Goal: Information Seeking & Learning: Learn about a topic

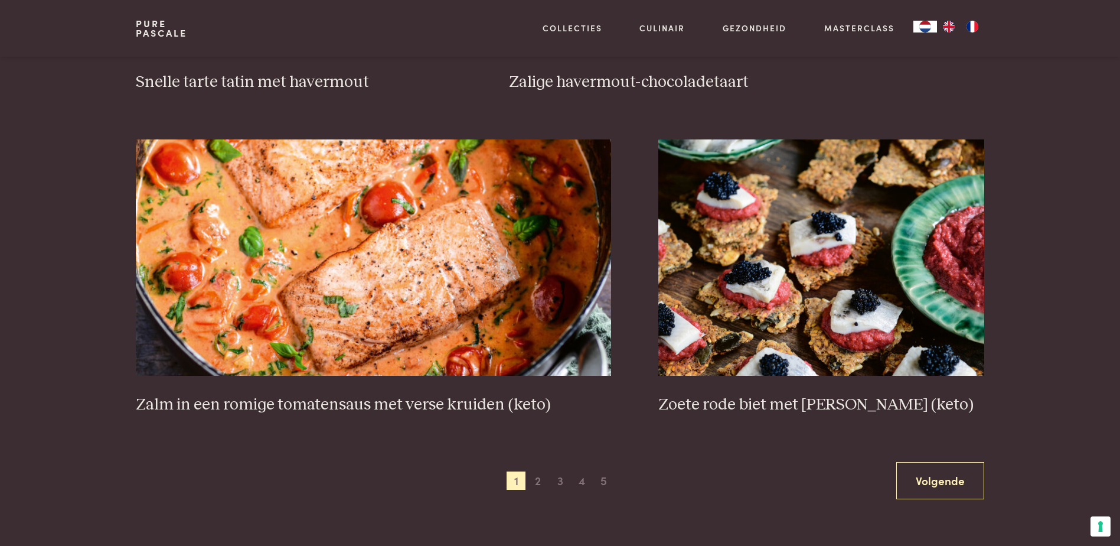
scroll to position [2067, 0]
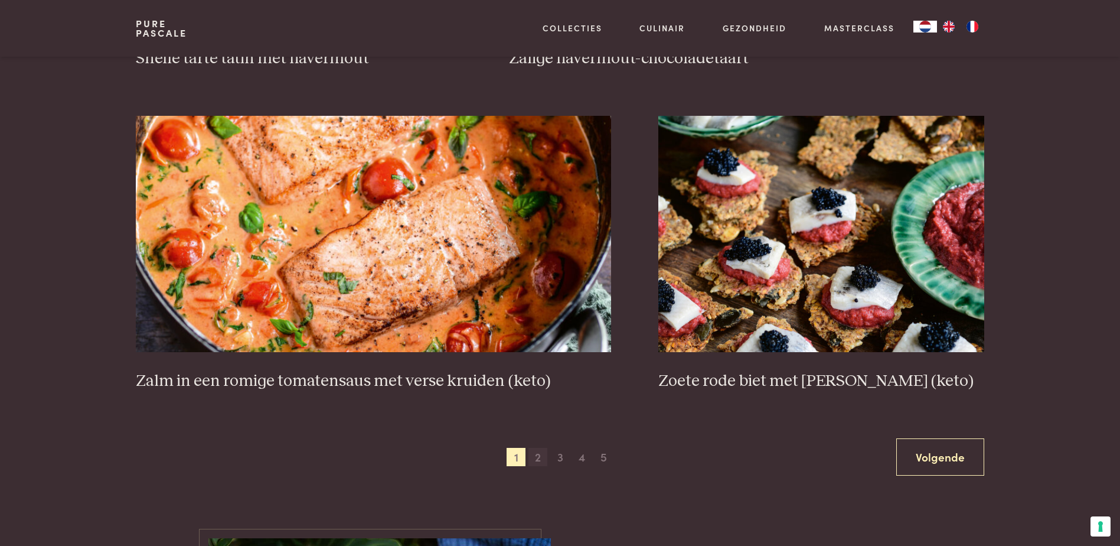
click at [533, 459] on span "2" at bounding box center [538, 457] width 19 height 19
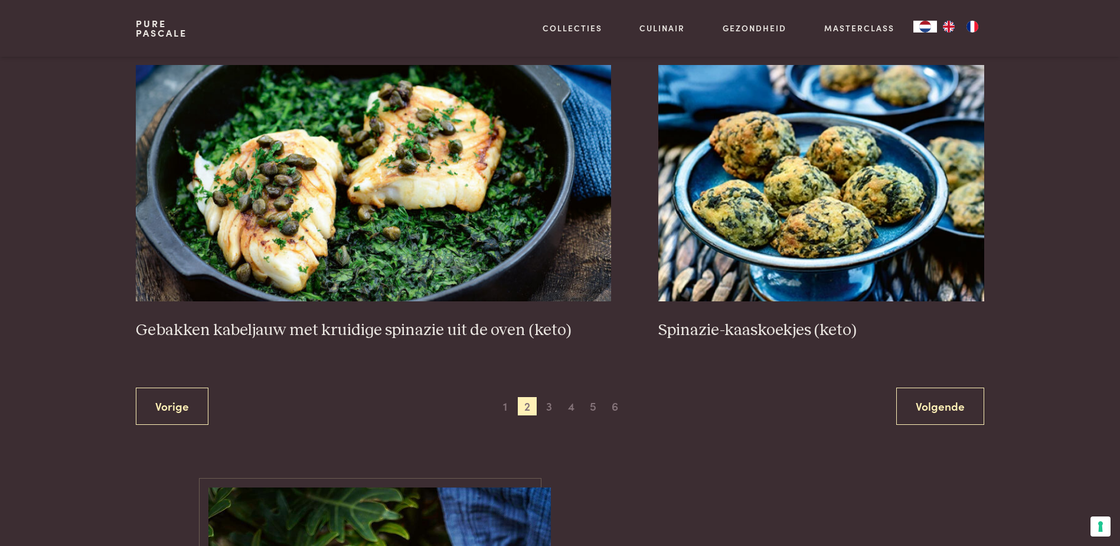
scroll to position [2279, 0]
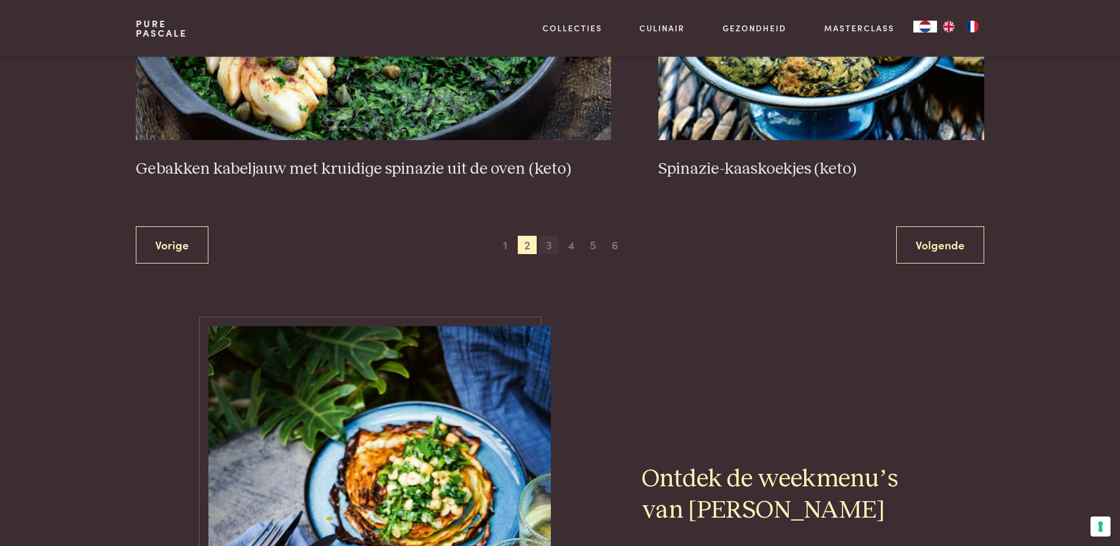
click at [548, 240] on span "3" at bounding box center [549, 245] width 19 height 19
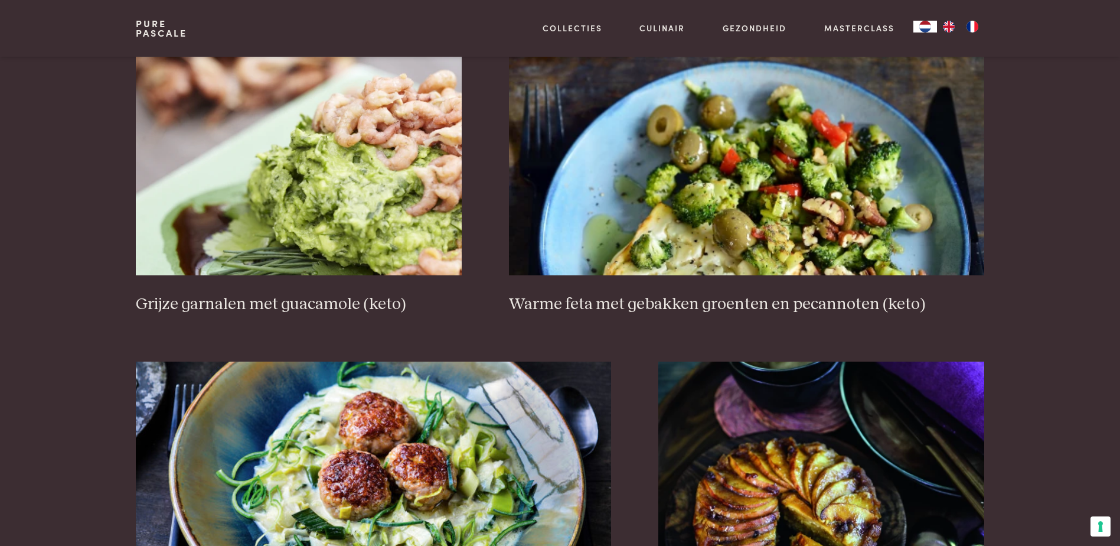
scroll to position [2043, 0]
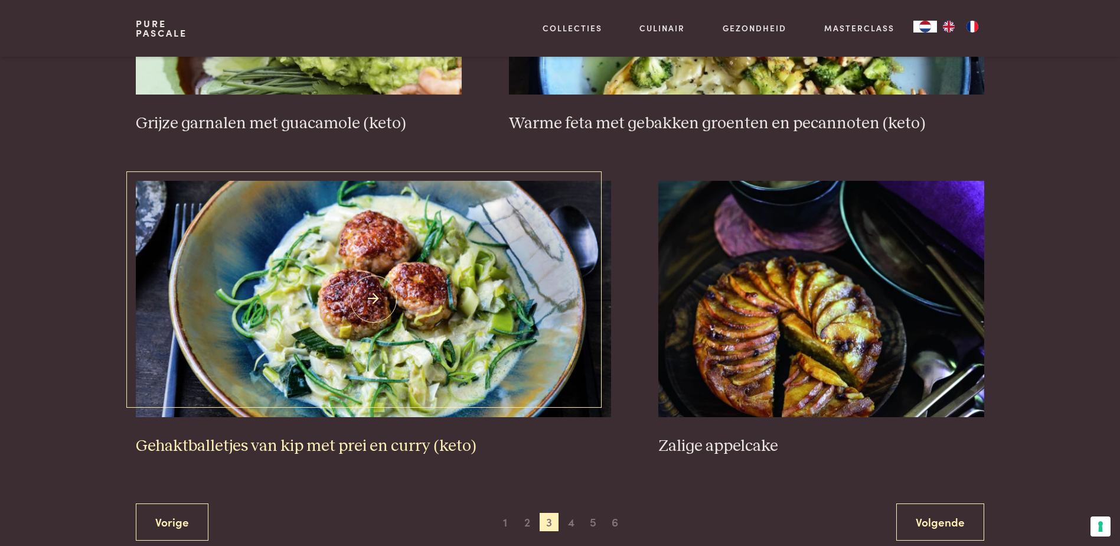
click at [393, 295] on img at bounding box center [373, 299] width 475 height 236
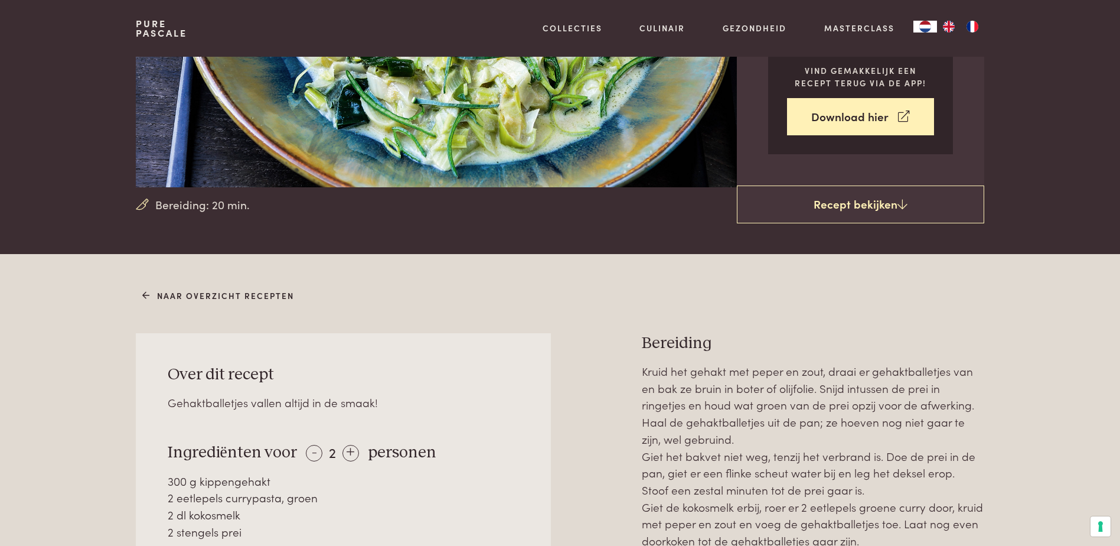
scroll to position [413, 0]
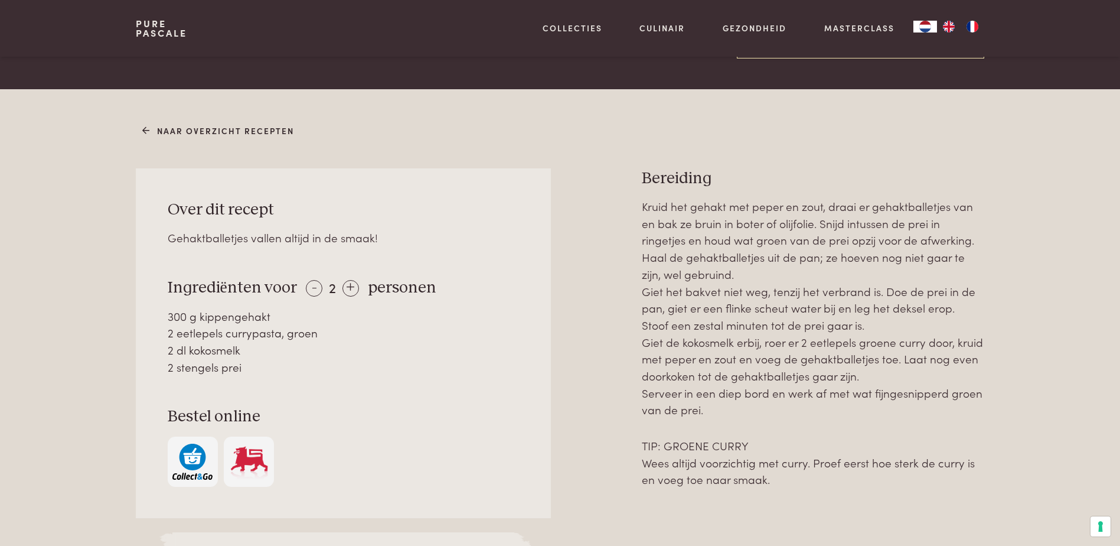
drag, startPoint x: 242, startPoint y: 347, endPoint x: 168, endPoint y: 312, distance: 81.1
click at [168, 312] on div "300 g kippengehakt 2 eetlepels currypasta, groen 2 dl kokosmelk 2 stengels prei" at bounding box center [344, 342] width 352 height 68
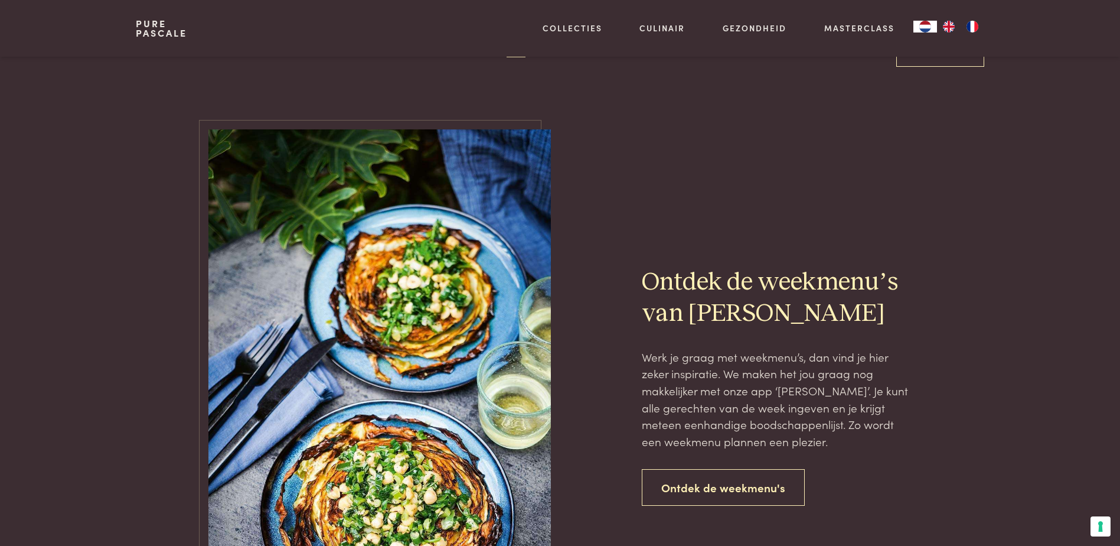
scroll to position [2362, 0]
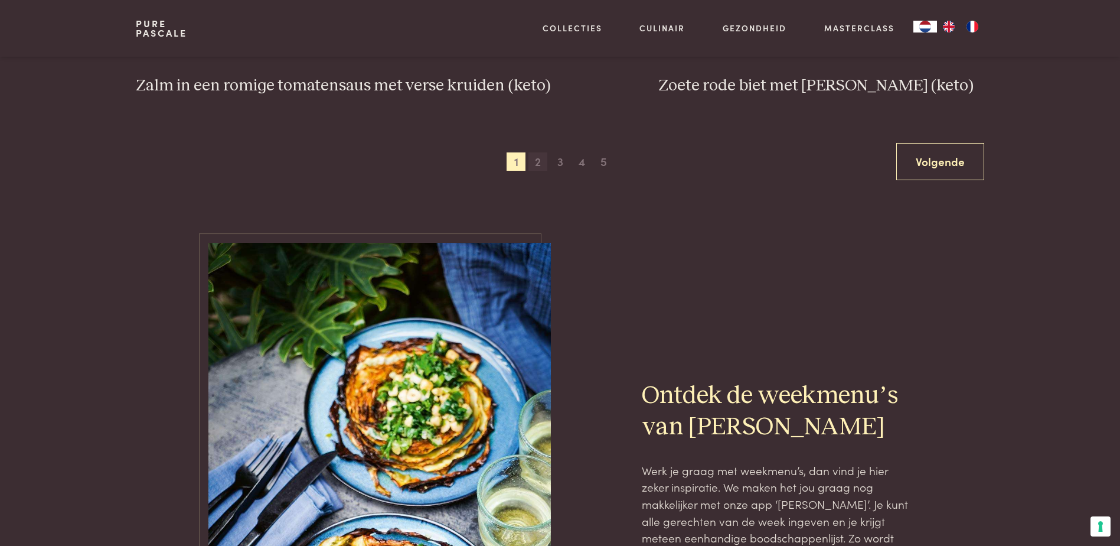
click at [542, 161] on span "2" at bounding box center [538, 161] width 19 height 19
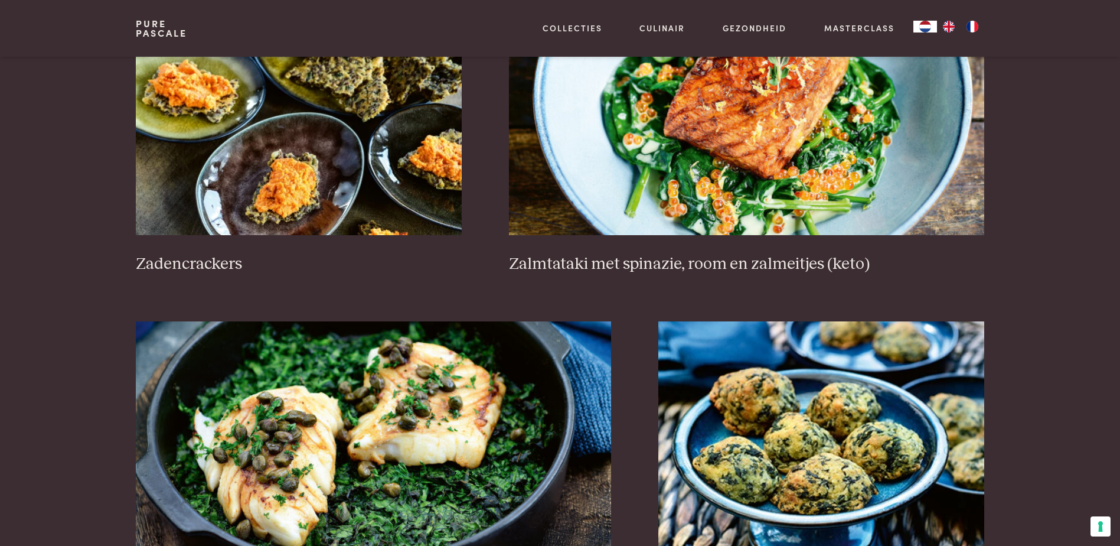
scroll to position [2102, 0]
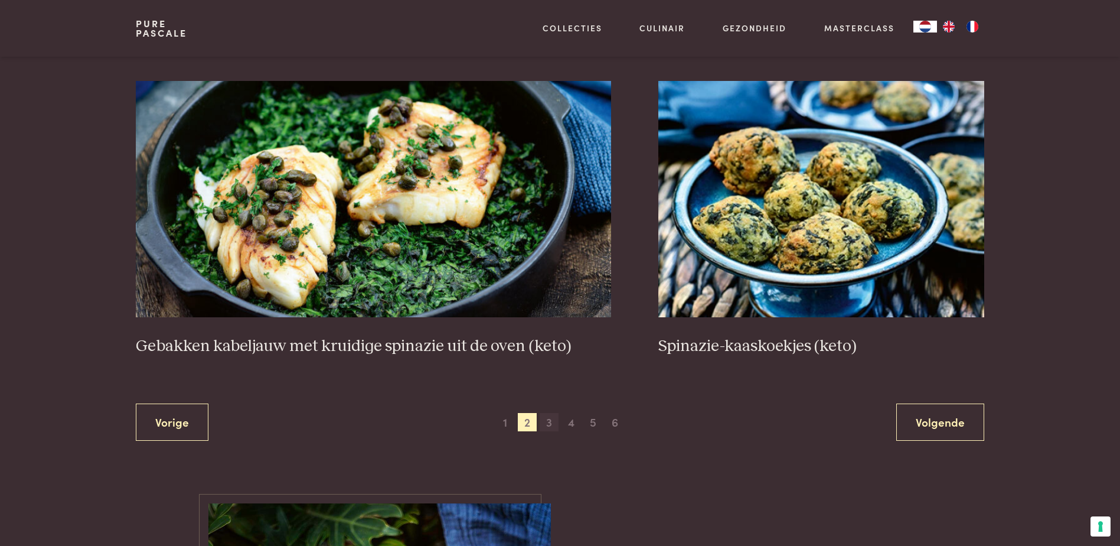
click at [557, 423] on span "3" at bounding box center [549, 422] width 19 height 19
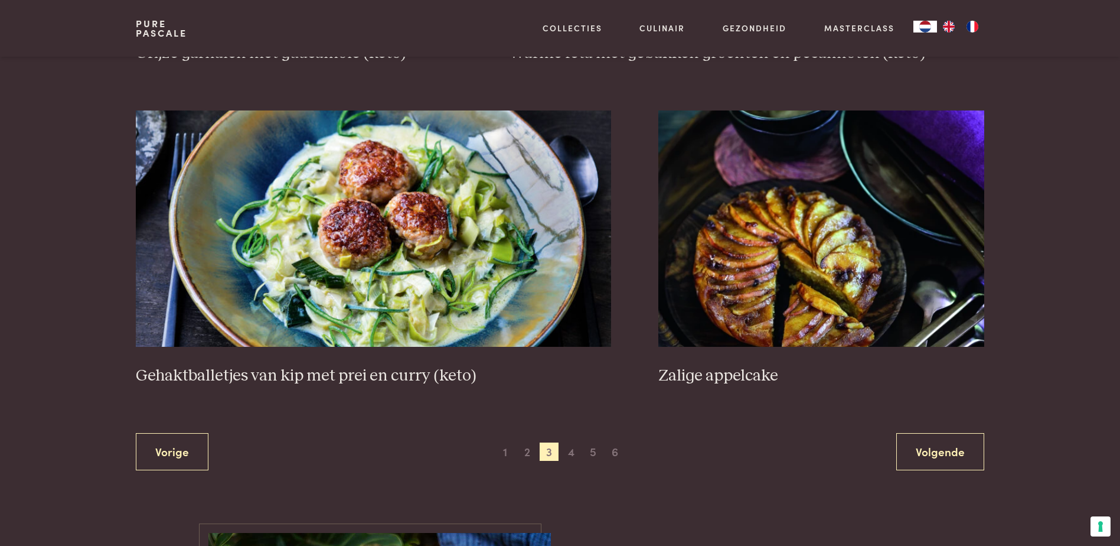
scroll to position [2221, 0]
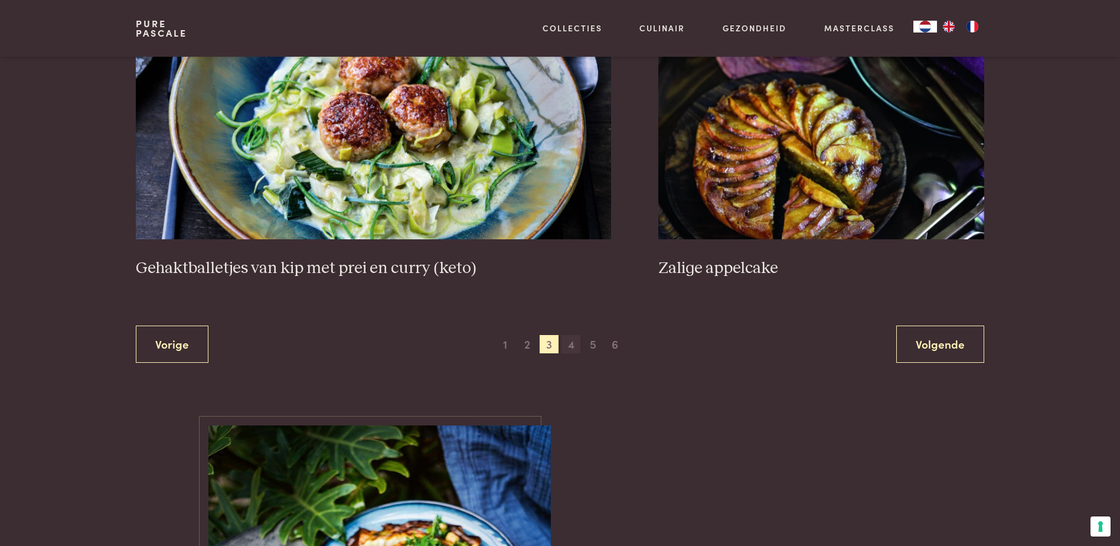
click at [572, 346] on span "4" at bounding box center [571, 344] width 19 height 19
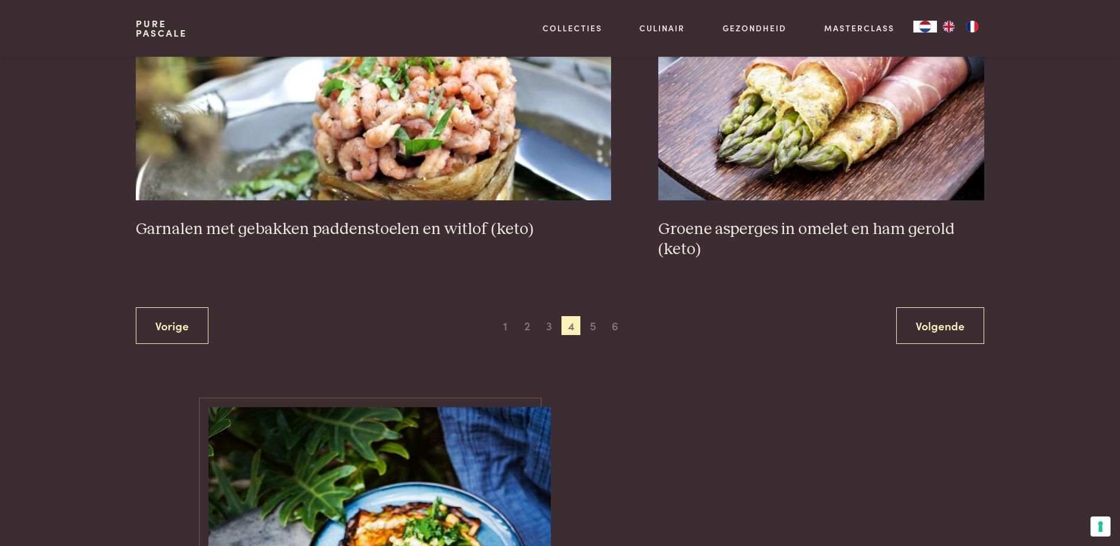
scroll to position [2397, 0]
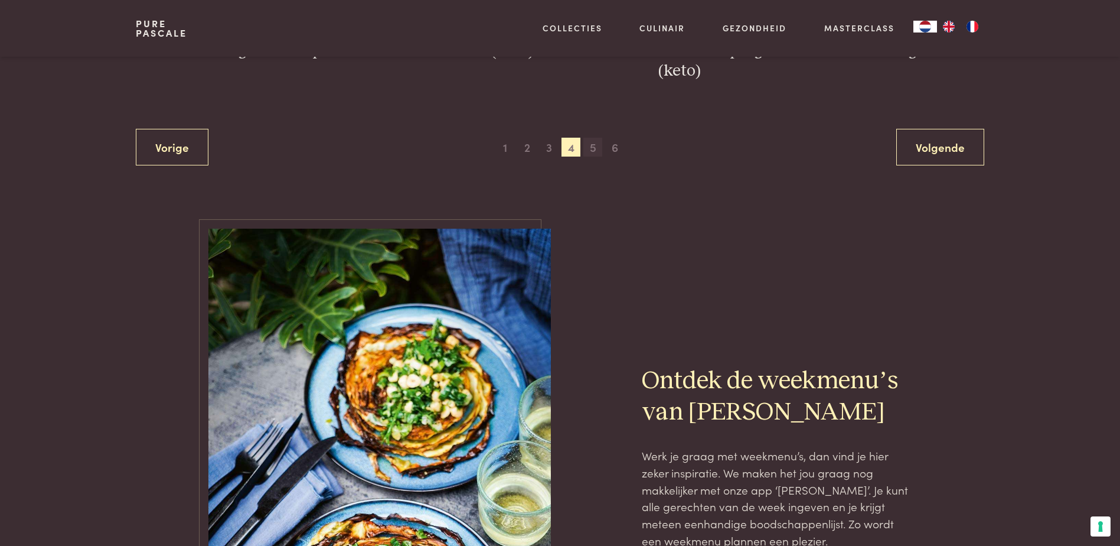
click at [598, 152] on span "5" at bounding box center [593, 147] width 19 height 19
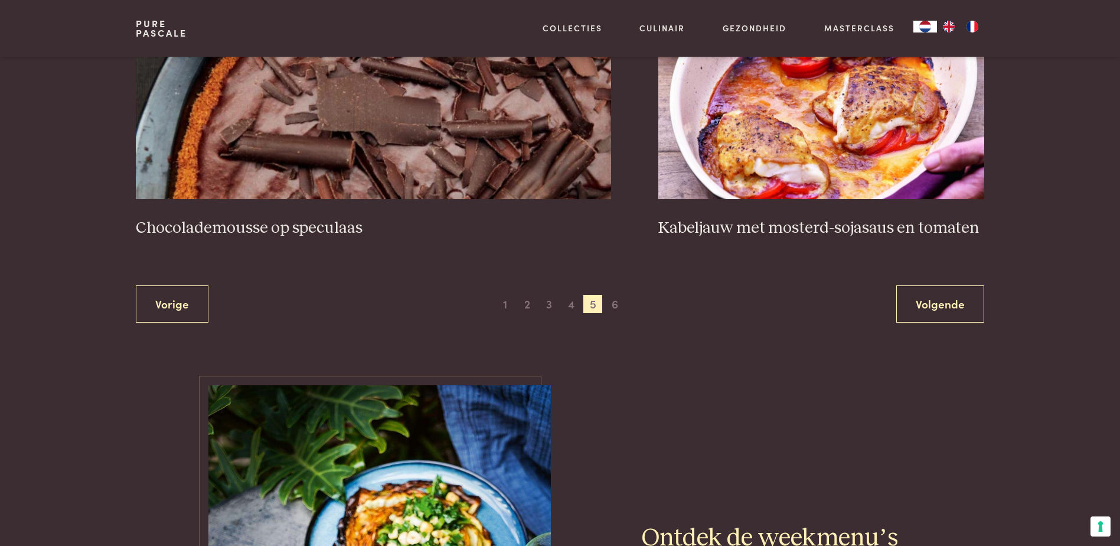
scroll to position [2574, 0]
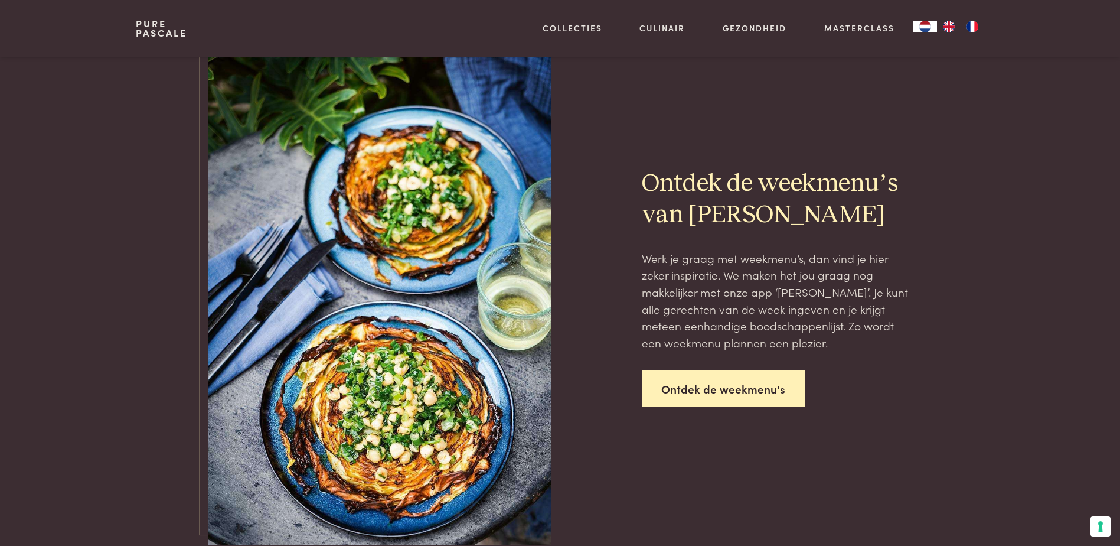
click at [751, 388] on link "Ontdek de weekmenu's" at bounding box center [723, 388] width 163 height 37
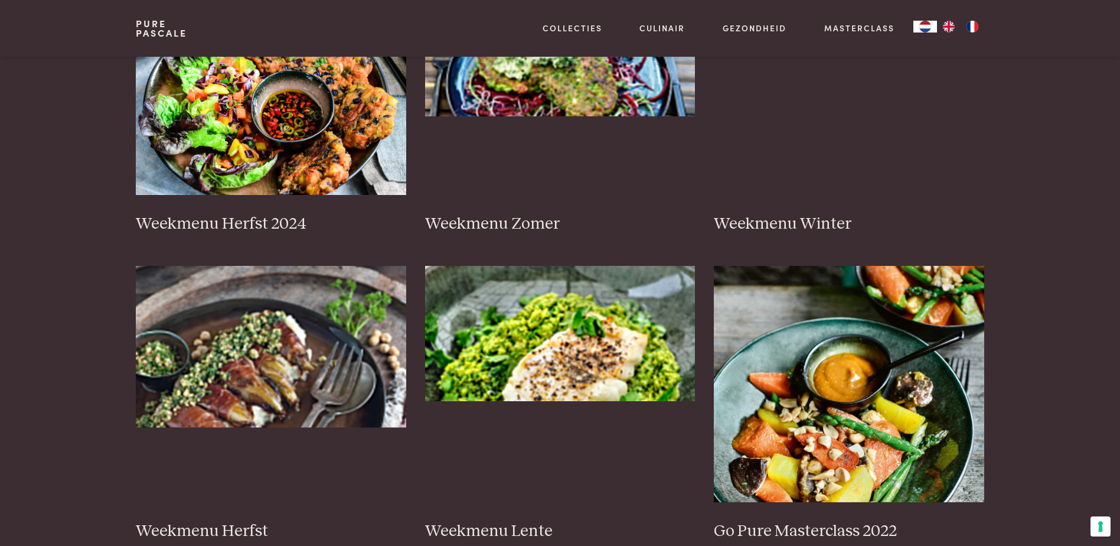
scroll to position [354, 0]
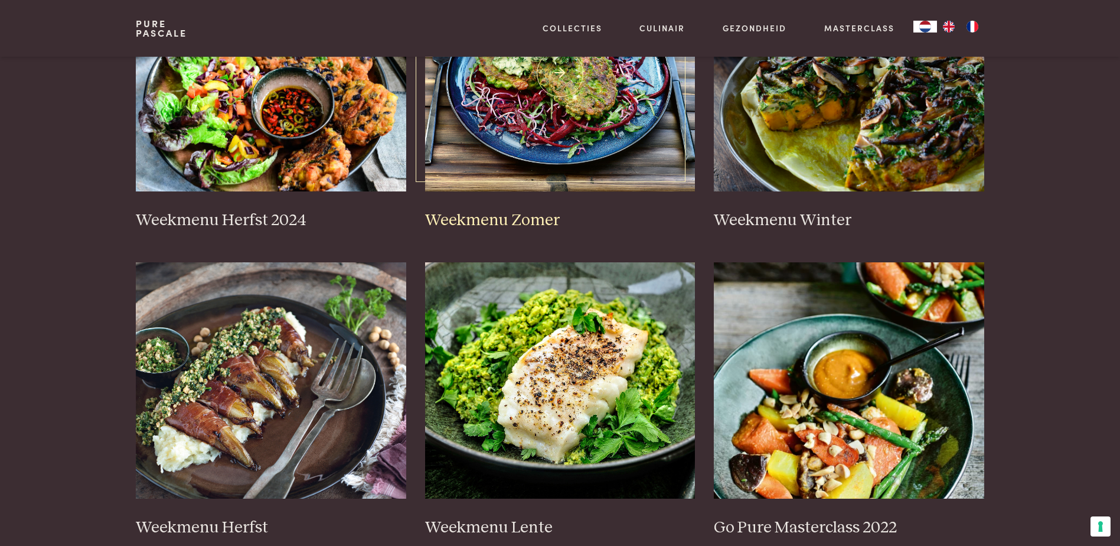
click at [549, 164] on img at bounding box center [560, 73] width 270 height 236
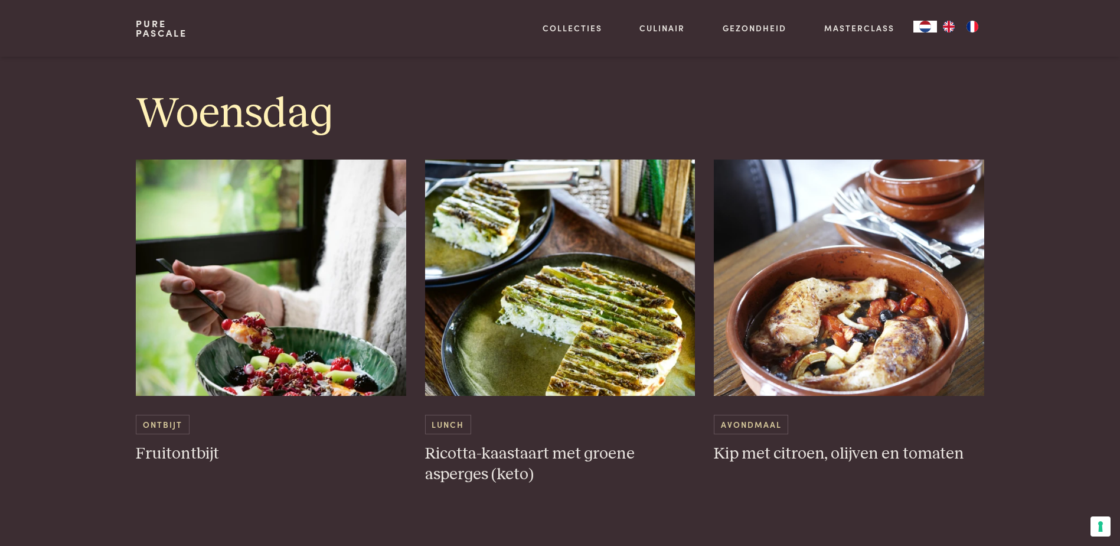
scroll to position [1949, 0]
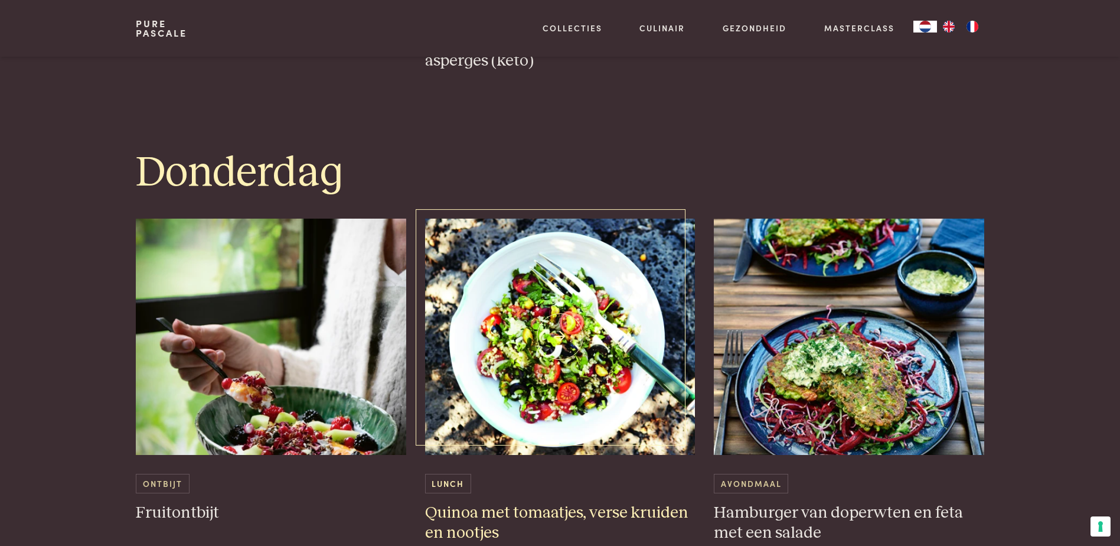
click at [494, 292] on img at bounding box center [560, 337] width 270 height 236
